Goal: Navigation & Orientation: Find specific page/section

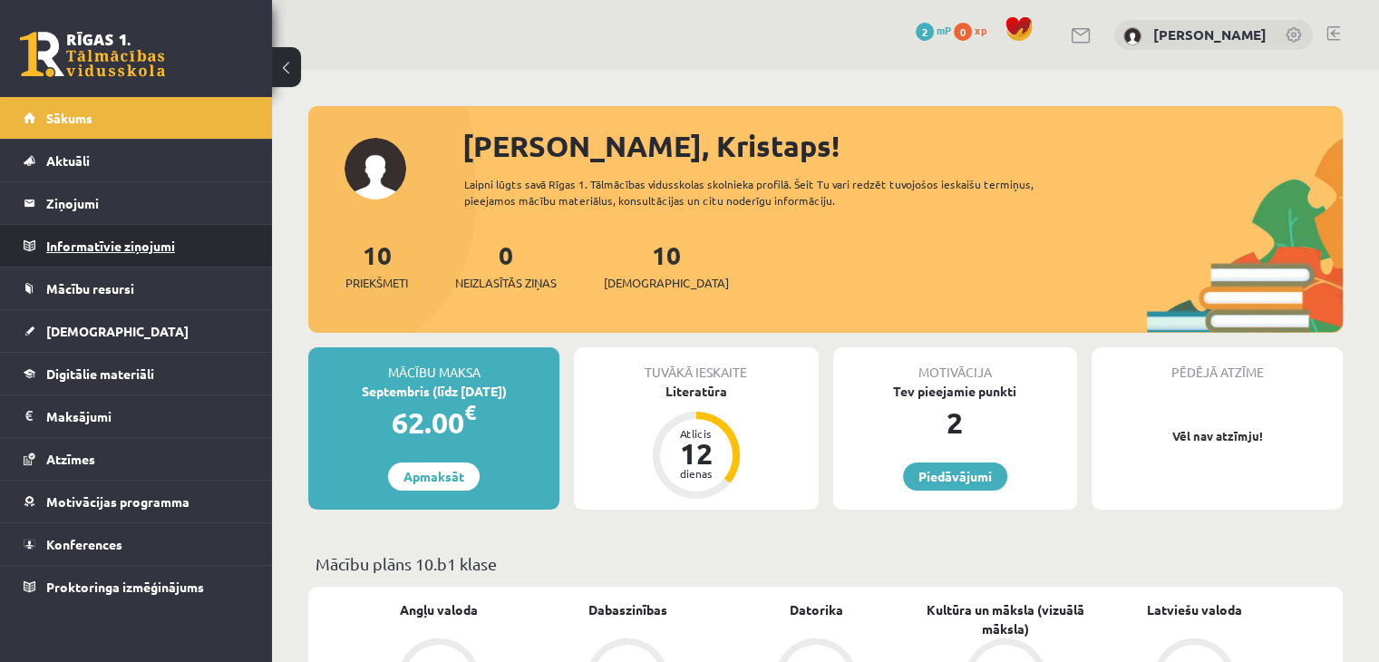
click at [163, 245] on legend "Informatīvie ziņojumi 0" at bounding box center [147, 246] width 203 height 42
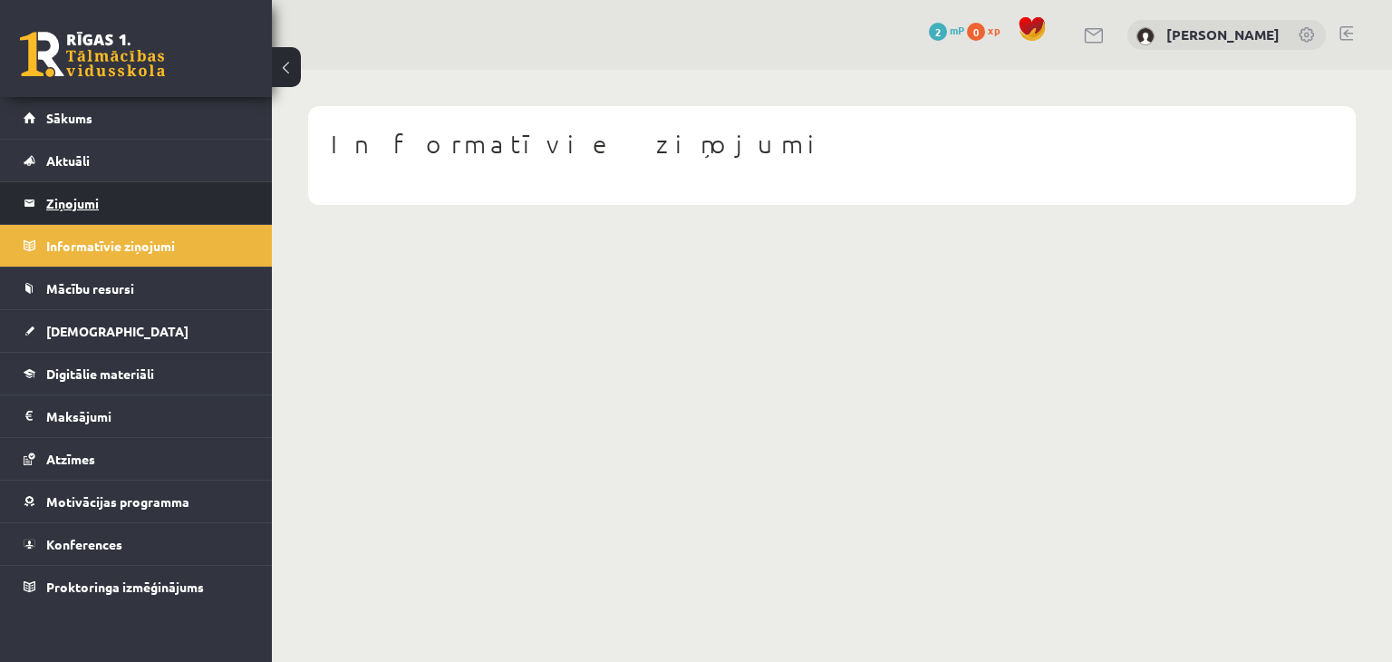
click at [151, 208] on legend "Ziņojumi 0" at bounding box center [147, 203] width 203 height 42
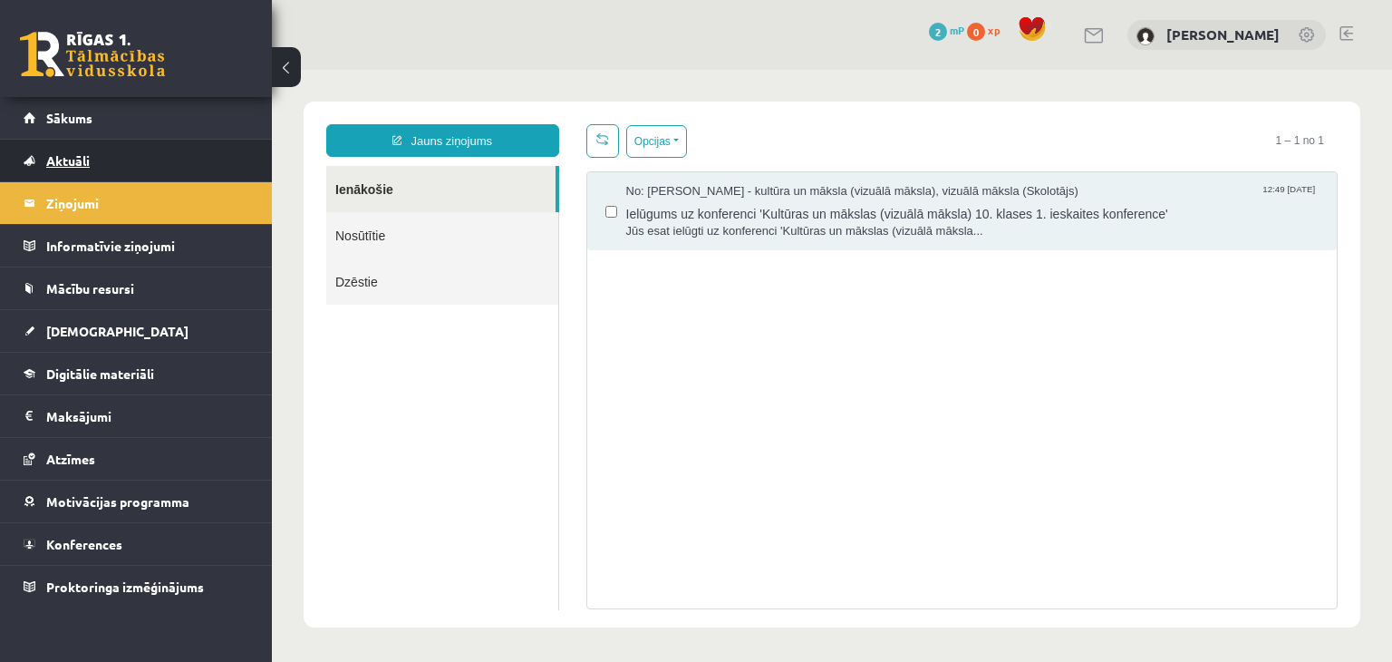
click at [98, 158] on link "Aktuāli" at bounding box center [137, 161] width 226 height 42
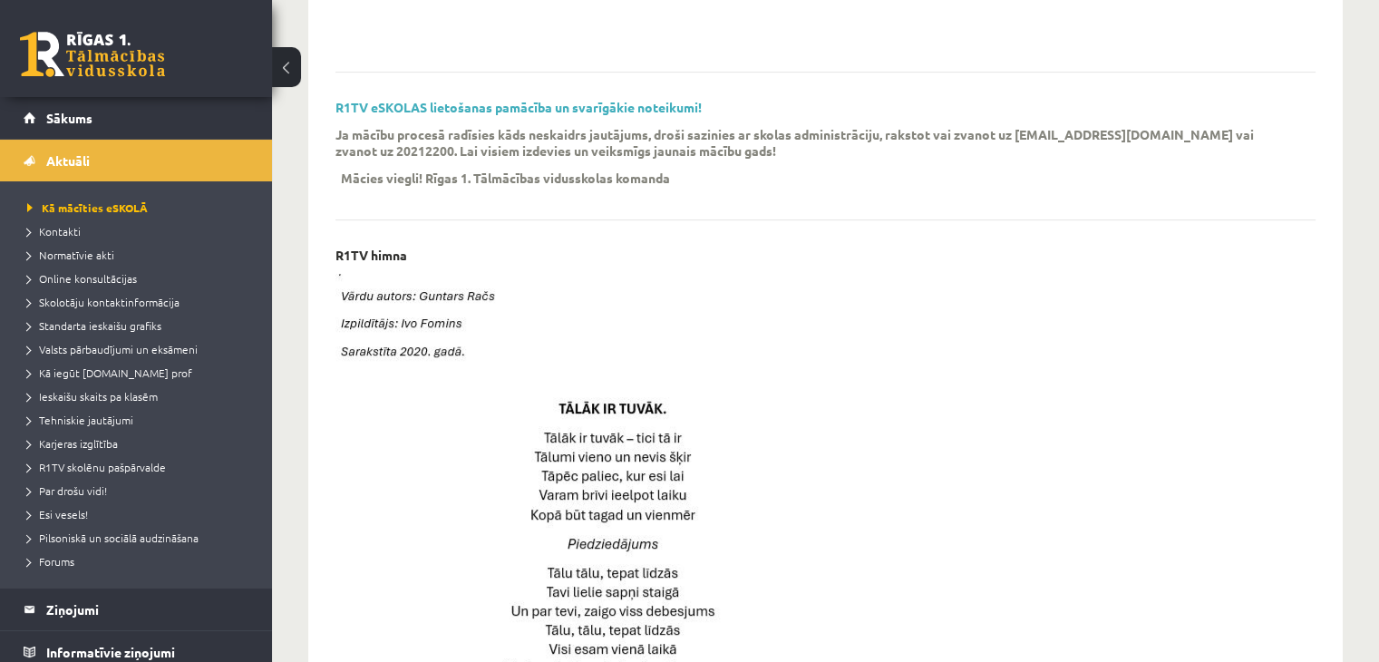
scroll to position [540, 0]
click at [115, 171] on link "Aktuāli" at bounding box center [137, 161] width 226 height 42
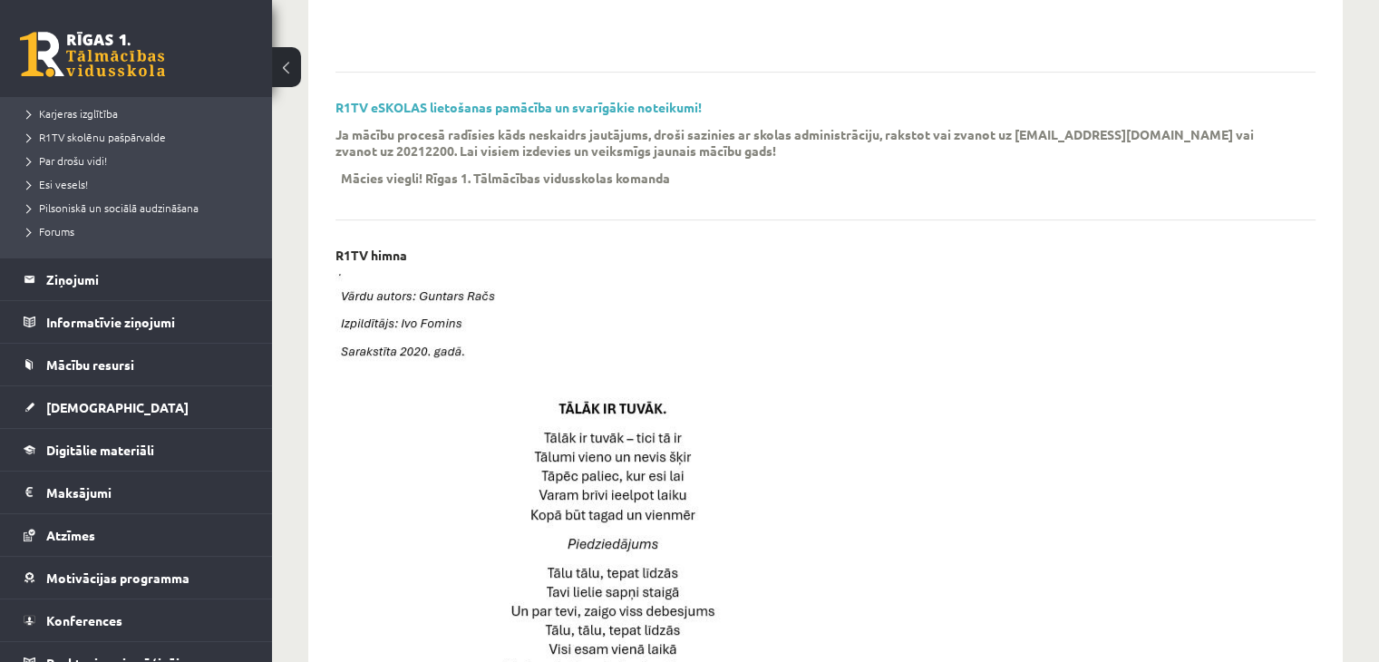
scroll to position [350, 0]
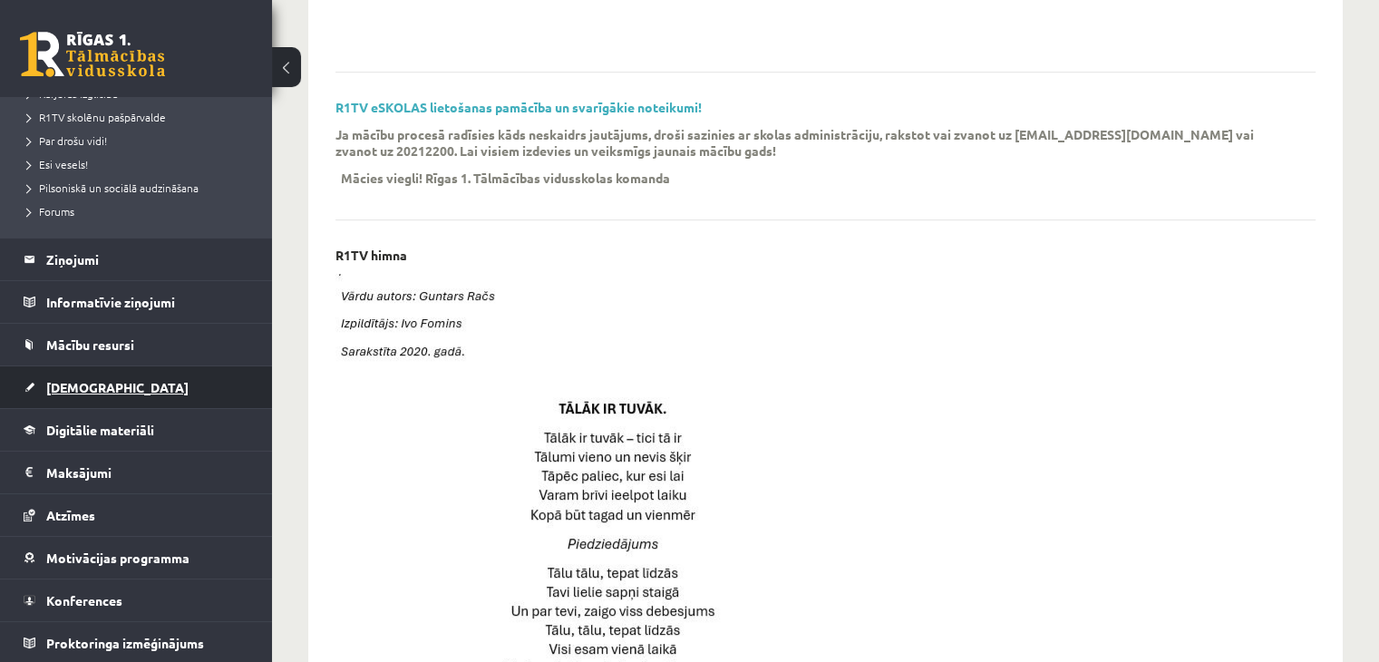
click at [128, 398] on link "[DEMOGRAPHIC_DATA]" at bounding box center [137, 387] width 226 height 42
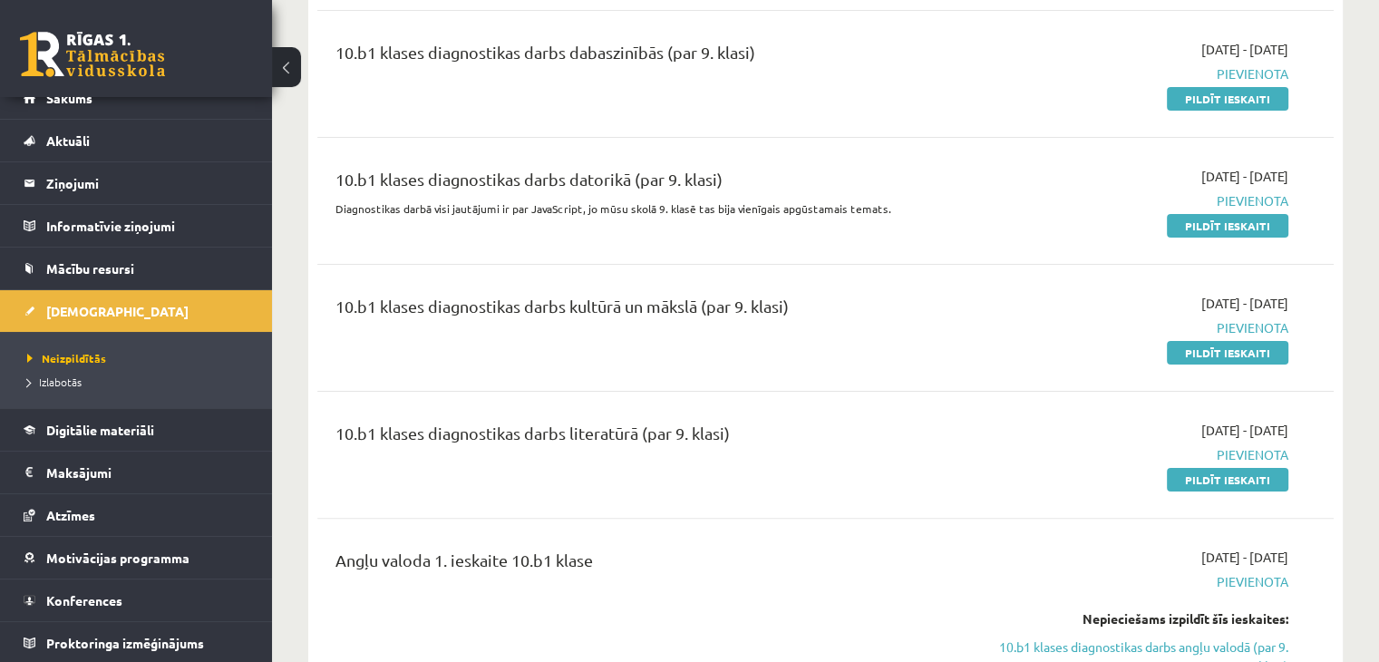
scroll to position [348, 0]
